Goal: Check status: Check status

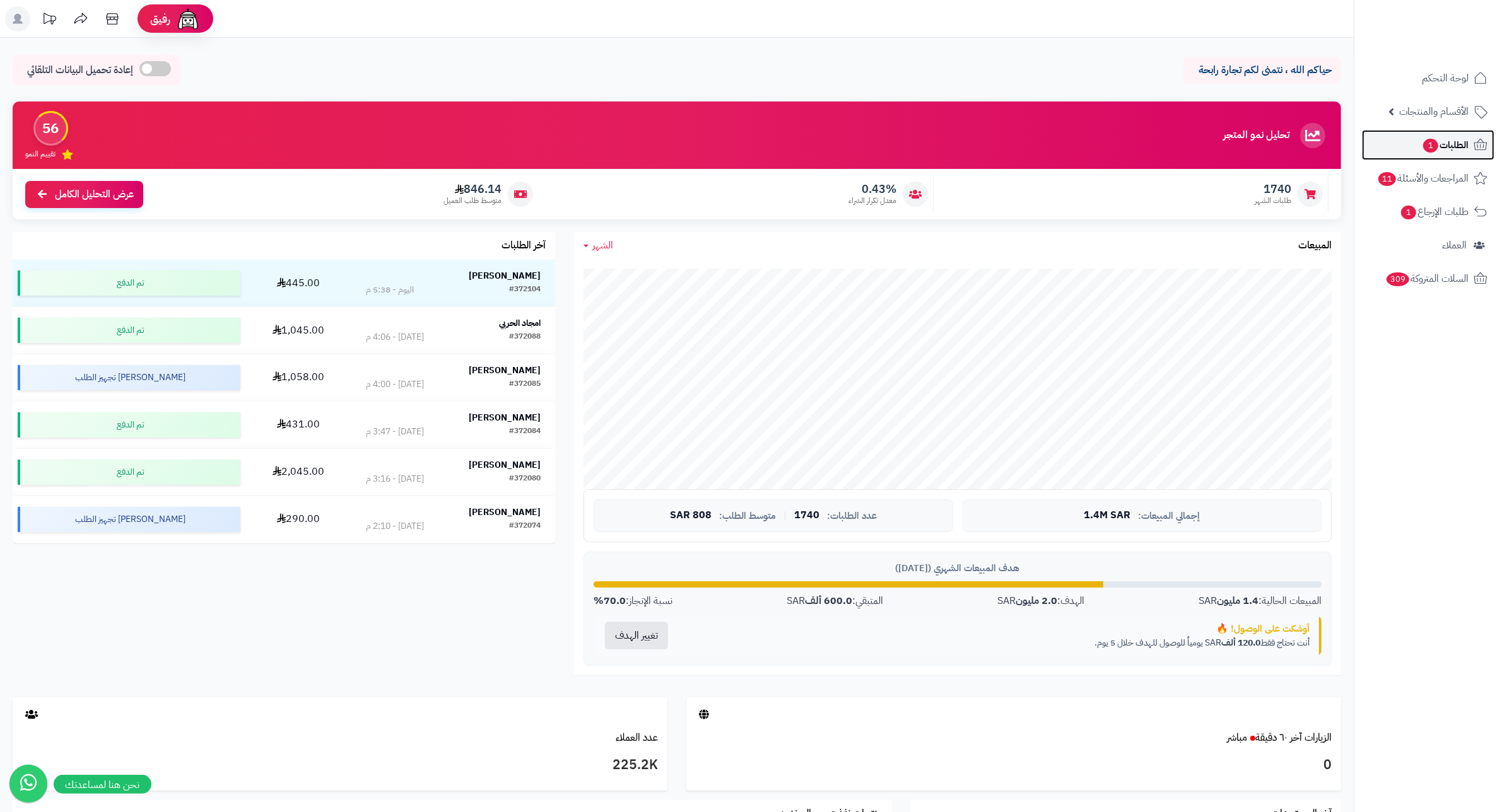
click at [1441, 151] on span "الطلبات 1" at bounding box center [1445, 145] width 47 height 18
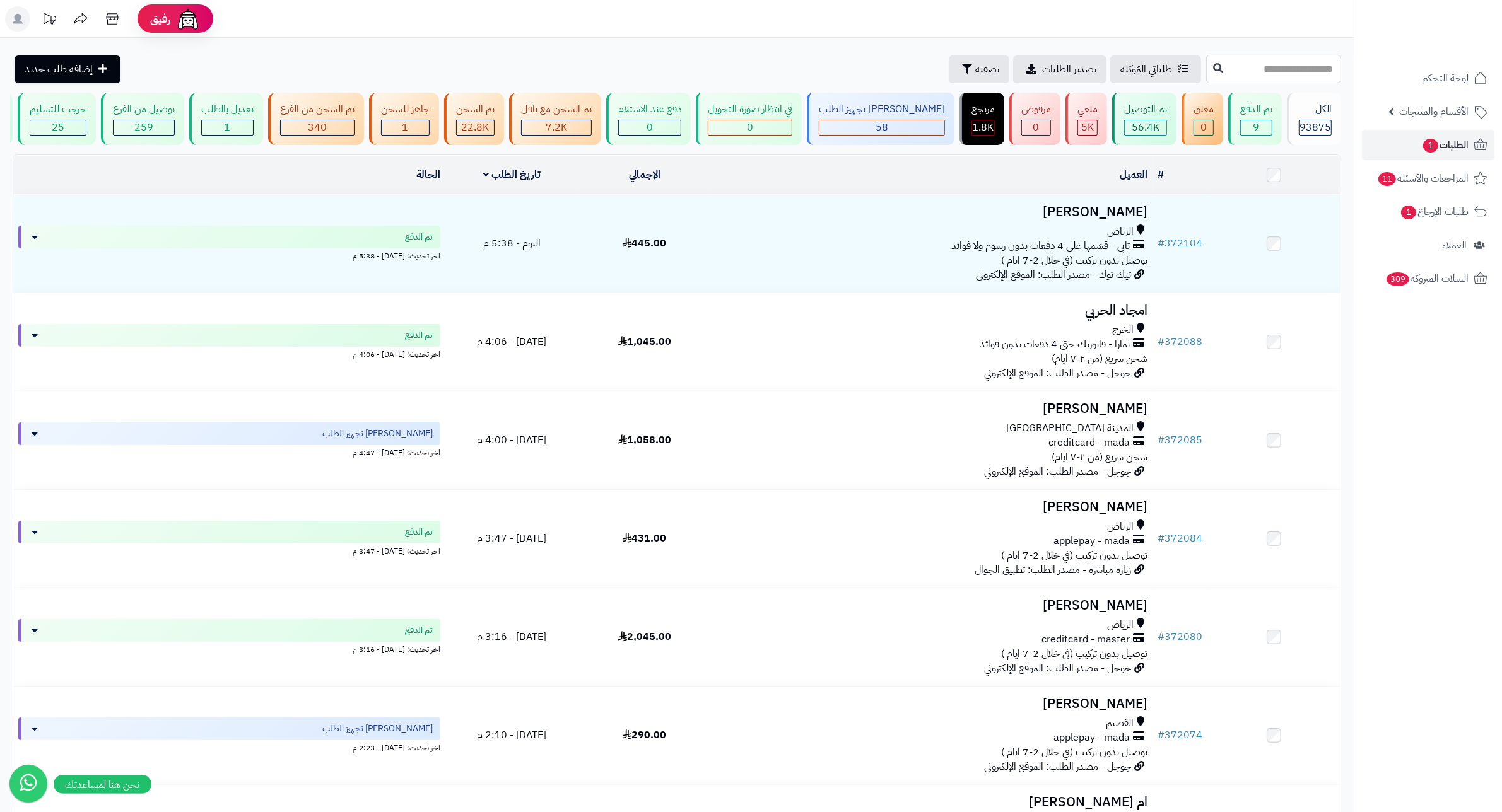
click at [1291, 62] on input "text" at bounding box center [1273, 69] width 135 height 28
type input "******"
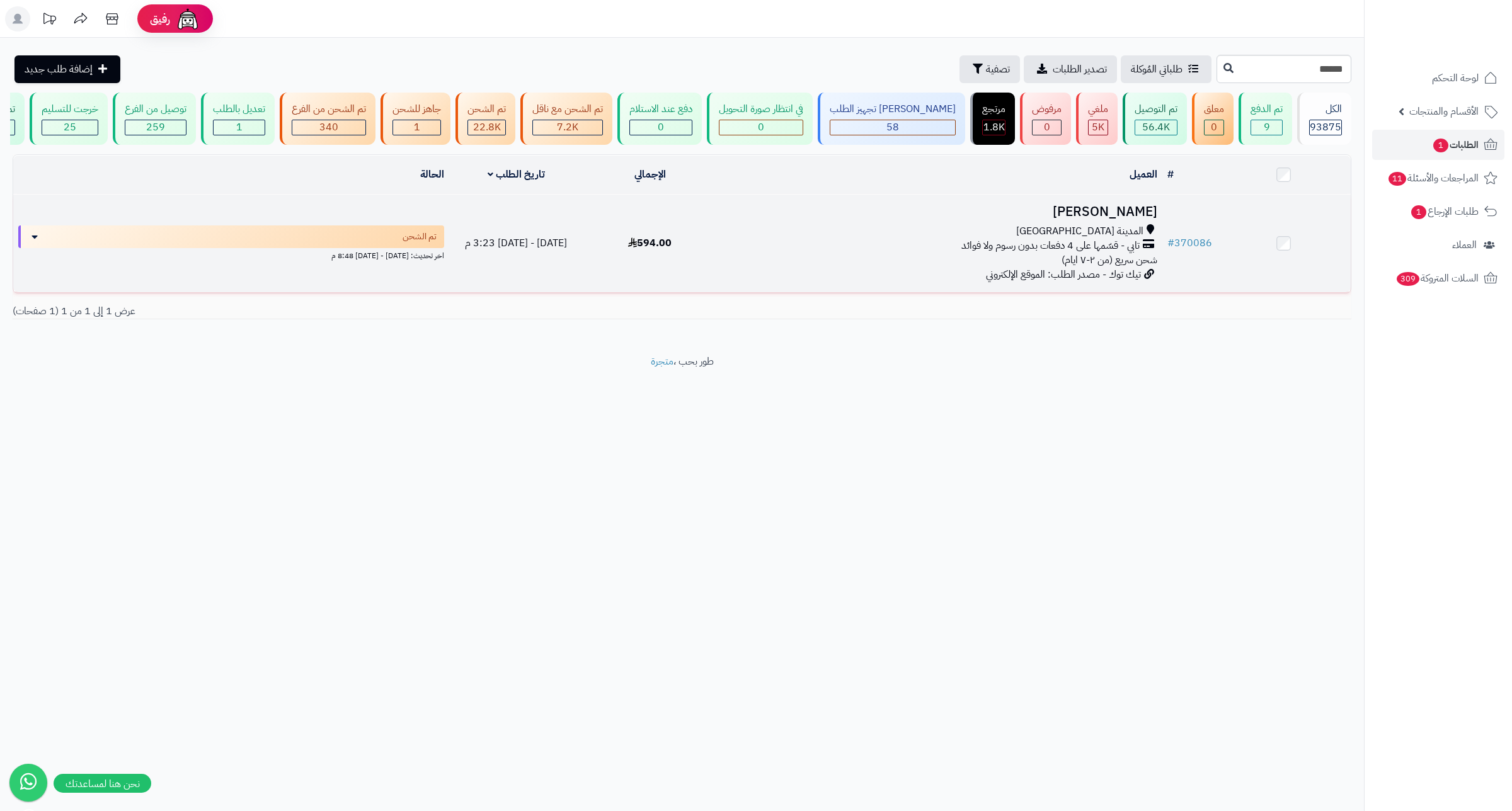
click at [1126, 219] on h3 "عفاف الحربي" at bounding box center [938, 212] width 435 height 15
